Goal: Task Accomplishment & Management: Use online tool/utility

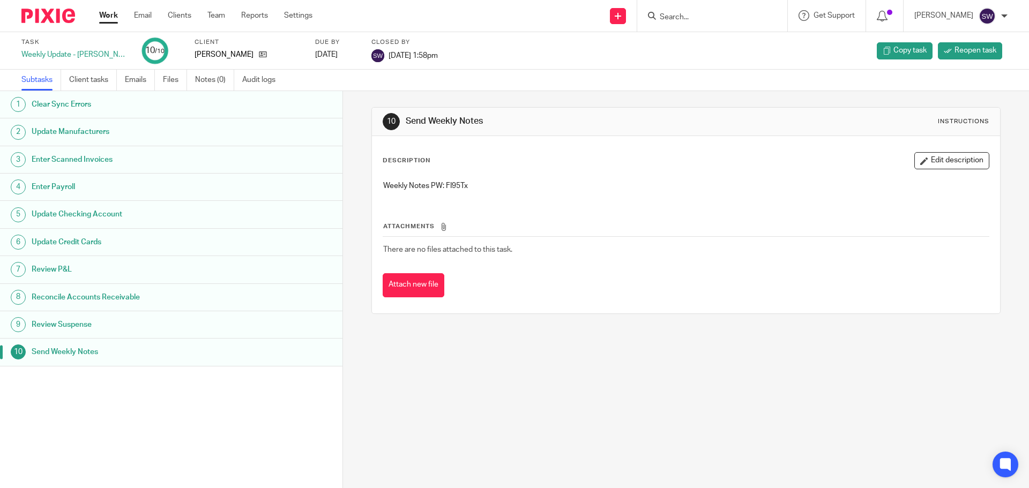
click at [113, 14] on link "Work" at bounding box center [108, 15] width 19 height 11
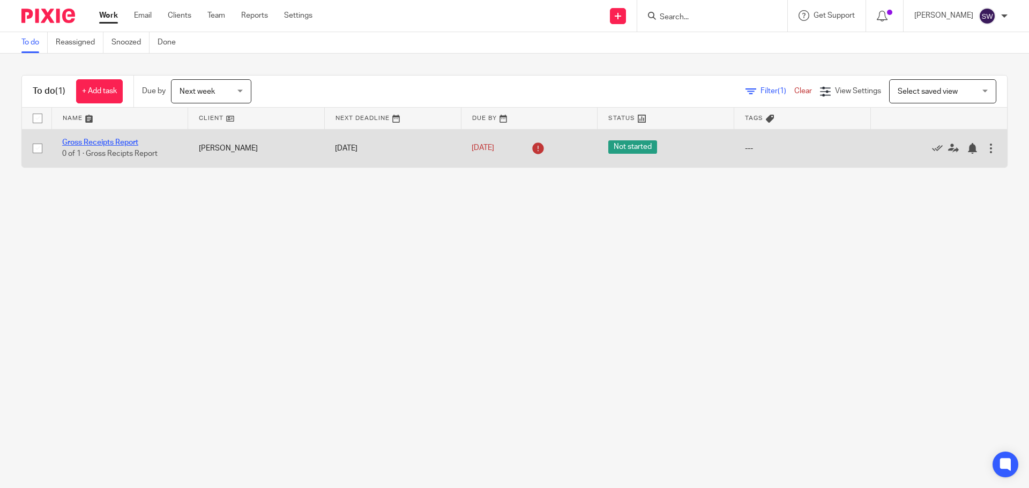
click at [123, 142] on link "Gross Receipts Report" at bounding box center [100, 143] width 76 height 8
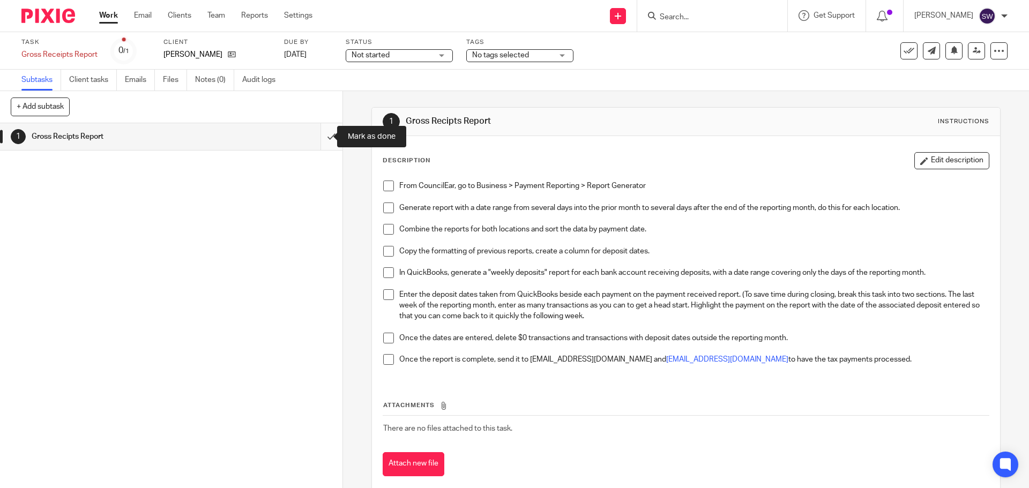
click at [323, 138] on input "submit" at bounding box center [171, 136] width 342 height 27
